Goal: Task Accomplishment & Management: Complete application form

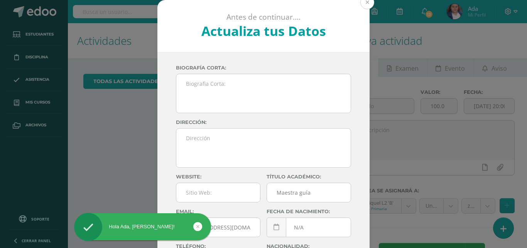
click at [364, 2] on button at bounding box center [367, 2] width 14 height 14
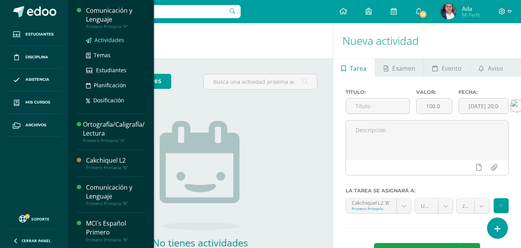
click at [110, 40] on span "Actividades" at bounding box center [109, 39] width 30 height 7
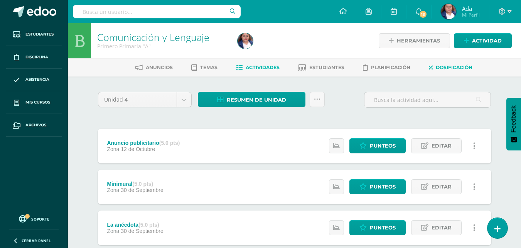
click at [453, 62] on link "Dosificación" at bounding box center [451, 67] width 44 height 12
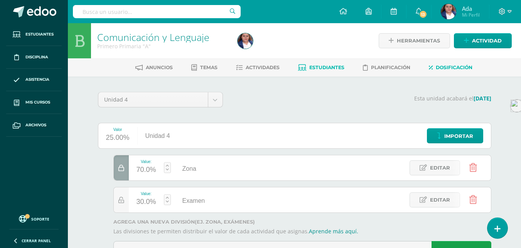
click at [317, 65] on span "Estudiantes" at bounding box center [326, 67] width 35 height 6
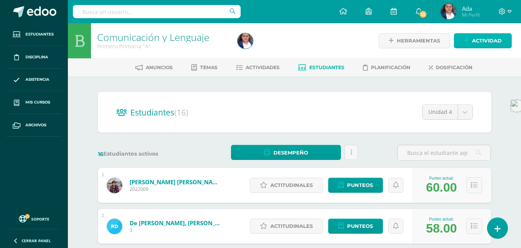
click at [463, 47] on link "Actividad" at bounding box center [483, 40] width 58 height 15
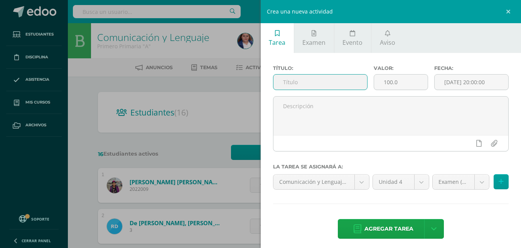
click at [340, 76] on input "text" at bounding box center [320, 81] width 94 height 15
type input "Examen"
click at [397, 81] on input "100.0" at bounding box center [401, 81] width 54 height 15
type input "1"
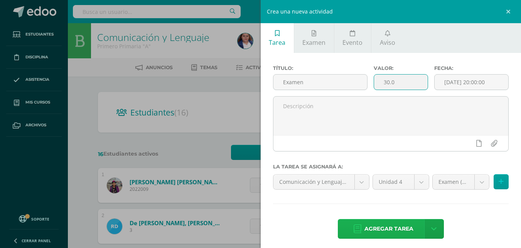
type input "30.0"
click at [391, 226] on span "Agregar tarea" at bounding box center [388, 228] width 49 height 19
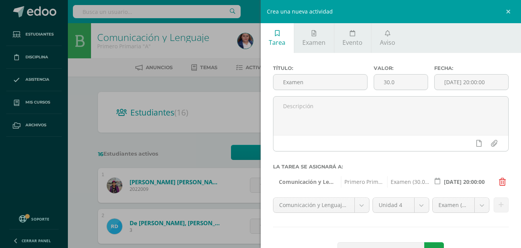
scroll to position [28, 0]
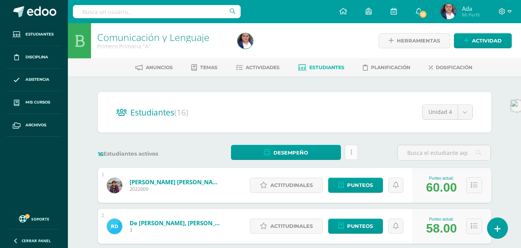
click at [349, 156] on link at bounding box center [351, 152] width 13 height 15
click at [350, 156] on link at bounding box center [351, 152] width 13 height 15
click at [369, 154] on div "16 Estudiantes activos Desempeño Descargar como HTML Descargar como PDF Estás p…" at bounding box center [294, 153] width 399 height 16
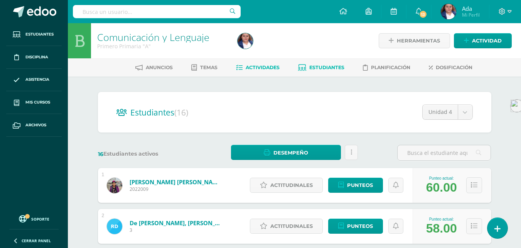
click at [257, 64] on span "Actividades" at bounding box center [263, 67] width 34 height 6
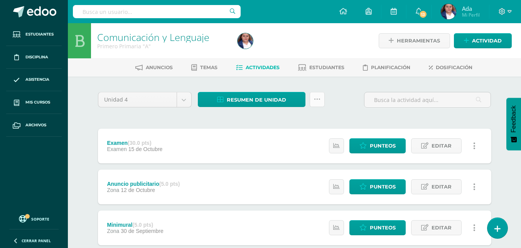
click at [323, 101] on link at bounding box center [317, 99] width 15 height 15
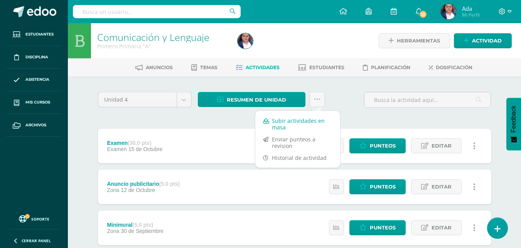
click at [304, 118] on link "Subir actividades en masa" at bounding box center [297, 124] width 85 height 19
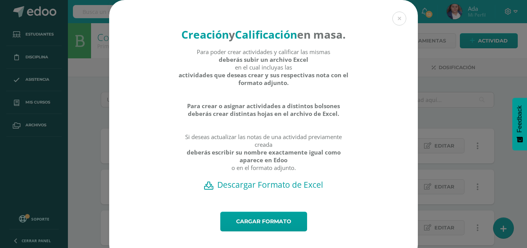
click at [262, 190] on h2 "Descargar Formato de Excel" at bounding box center [263, 184] width 281 height 11
click at [258, 231] on link "Cargar formato" at bounding box center [263, 221] width 87 height 20
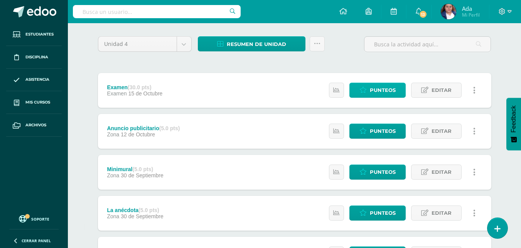
scroll to position [56, 0]
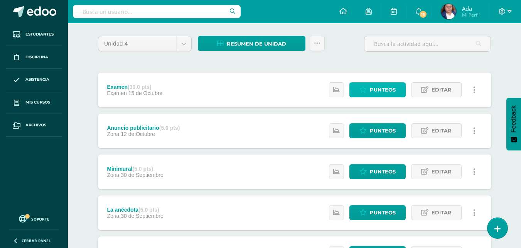
click at [387, 94] on span "Punteos" at bounding box center [383, 90] width 26 height 14
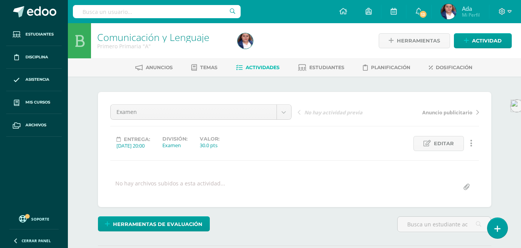
click at [252, 73] on link "Actividades" at bounding box center [258, 67] width 44 height 12
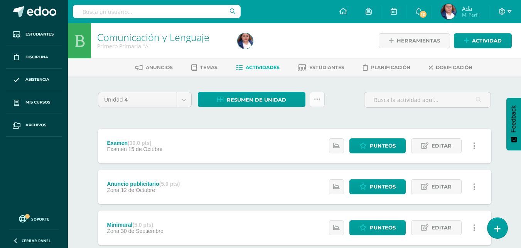
click at [317, 100] on icon at bounding box center [317, 99] width 7 height 7
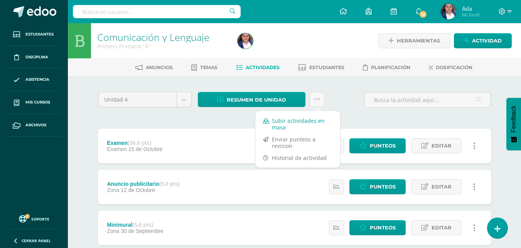
click at [290, 123] on link "Subir actividades en masa" at bounding box center [297, 124] width 85 height 19
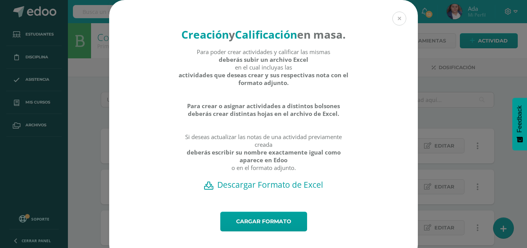
click at [396, 24] on button at bounding box center [399, 19] width 14 height 14
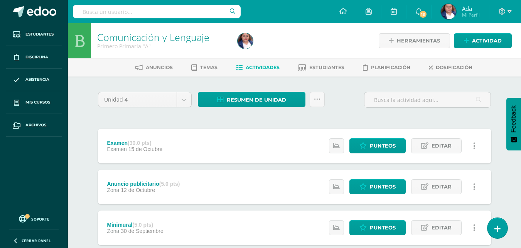
click at [433, 111] on div at bounding box center [427, 103] width 133 height 22
click at [320, 98] on icon at bounding box center [317, 99] width 7 height 7
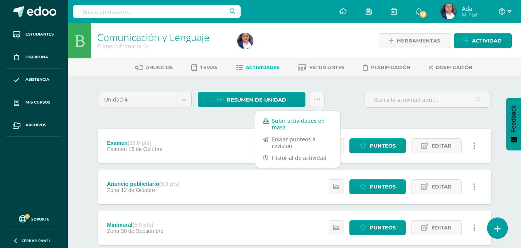
click at [284, 123] on link "Subir actividades en masa" at bounding box center [297, 124] width 85 height 19
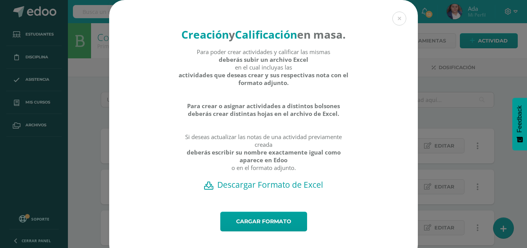
scroll to position [27, 0]
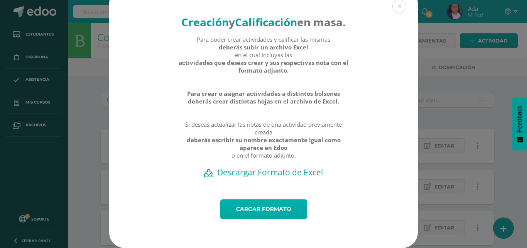
click at [258, 210] on link "Cargar formato" at bounding box center [263, 209] width 87 height 20
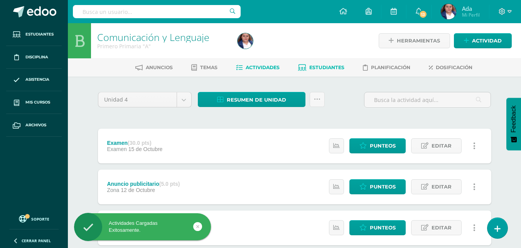
click at [332, 69] on span "Estudiantes" at bounding box center [326, 67] width 35 height 6
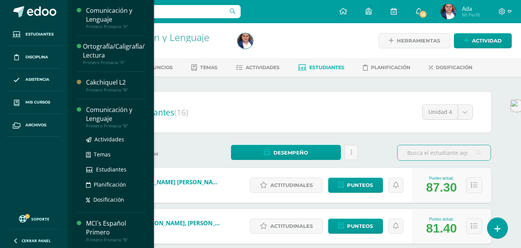
click at [95, 117] on div "Comunicación y Lenguaje" at bounding box center [115, 114] width 59 height 18
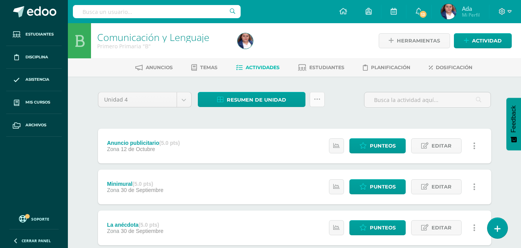
click at [314, 101] on icon at bounding box center [317, 99] width 7 height 7
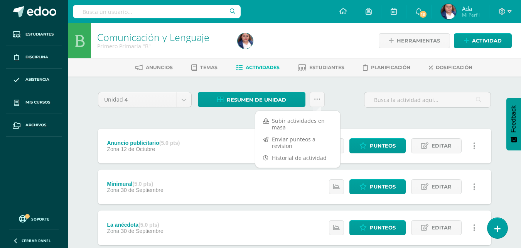
click at [337, 103] on div "Unidad 4 Unidad 1 Unidad 2 Unidad 3 Unidad 4 Resumen de unidad Descargar como H…" at bounding box center [294, 103] width 399 height 22
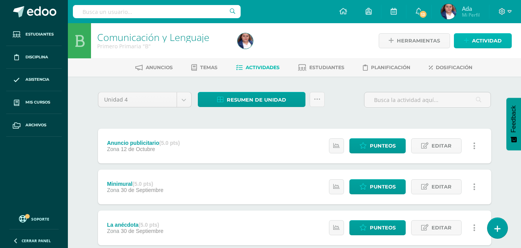
click at [470, 40] on link "Actividad" at bounding box center [483, 40] width 58 height 15
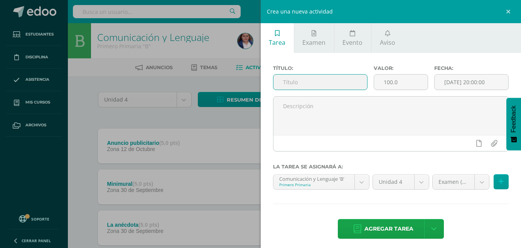
click at [352, 88] on input "text" at bounding box center [320, 81] width 94 height 15
type input "Examen"
click at [399, 84] on input "100.0" at bounding box center [401, 81] width 54 height 15
type input "1"
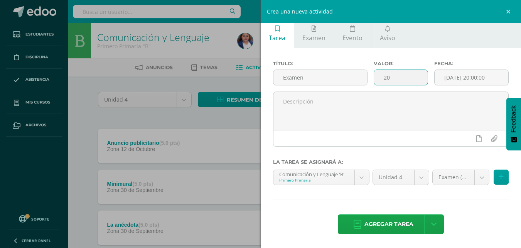
type input "2"
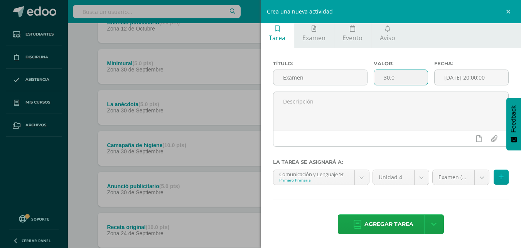
scroll to position [120, 0]
type input "30.0"
click at [367, 226] on span "Agregar tarea" at bounding box center [388, 223] width 49 height 19
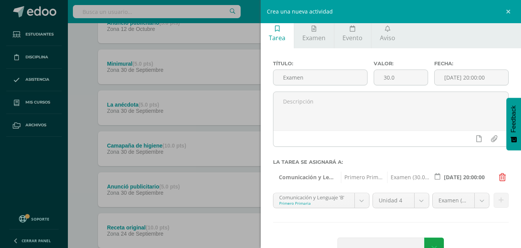
scroll to position [28, 0]
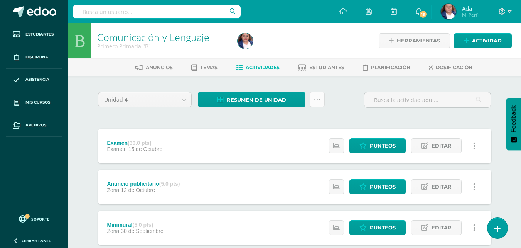
click at [317, 96] on icon at bounding box center [317, 99] width 7 height 7
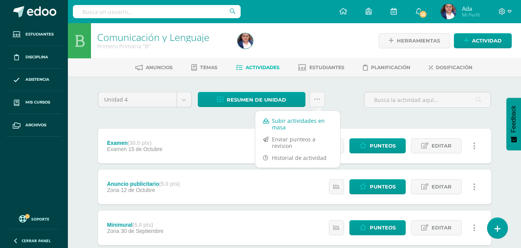
click at [293, 127] on link "Subir actividades en masa" at bounding box center [297, 124] width 85 height 19
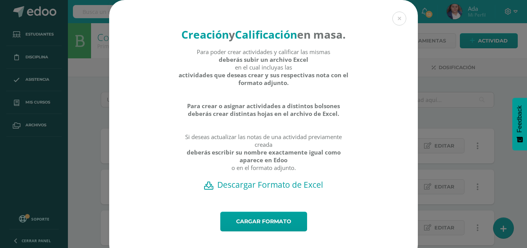
click at [268, 190] on h2 "Descargar Formato de Excel" at bounding box center [263, 184] width 281 height 11
click at [263, 230] on link "Cargar formato" at bounding box center [263, 221] width 87 height 20
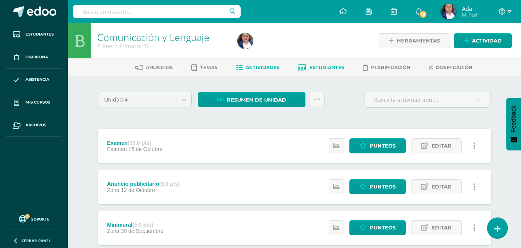
click at [318, 64] on span "Estudiantes" at bounding box center [326, 67] width 35 height 6
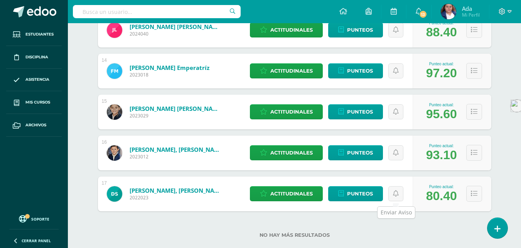
scroll to position [647, 0]
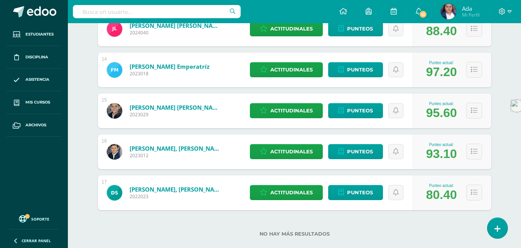
click at [367, 231] on label "No hay más resultados" at bounding box center [294, 234] width 393 height 6
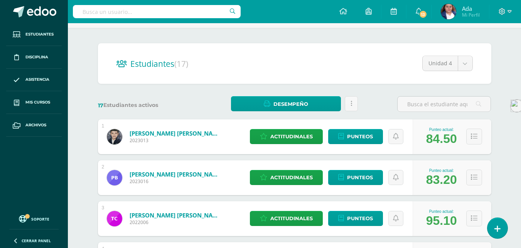
scroll to position [0, 0]
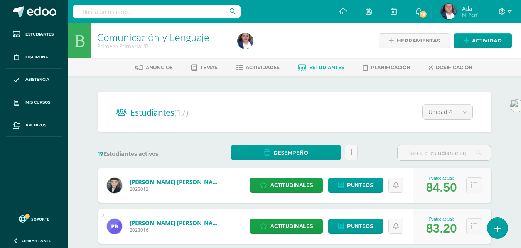
click at [352, 124] on div "Estudiantes (17) Unidad 4 Unidad 1 Unidad 2 Unidad 4 Unidad 3" at bounding box center [294, 112] width 393 height 40
